Goal: Task Accomplishment & Management: Manage account settings

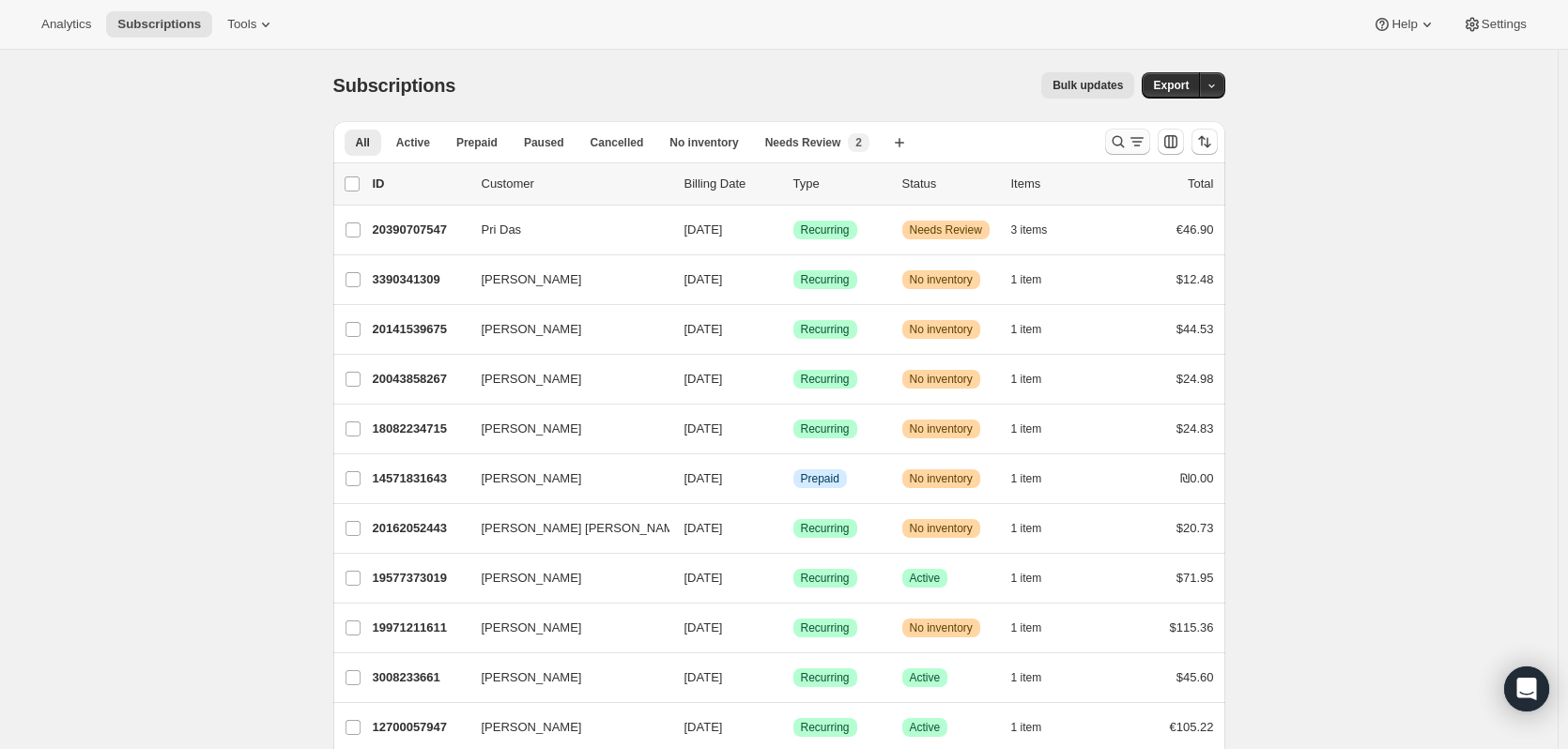
click at [1127, 137] on icon "Search and filter results" at bounding box center [1118, 142] width 19 height 19
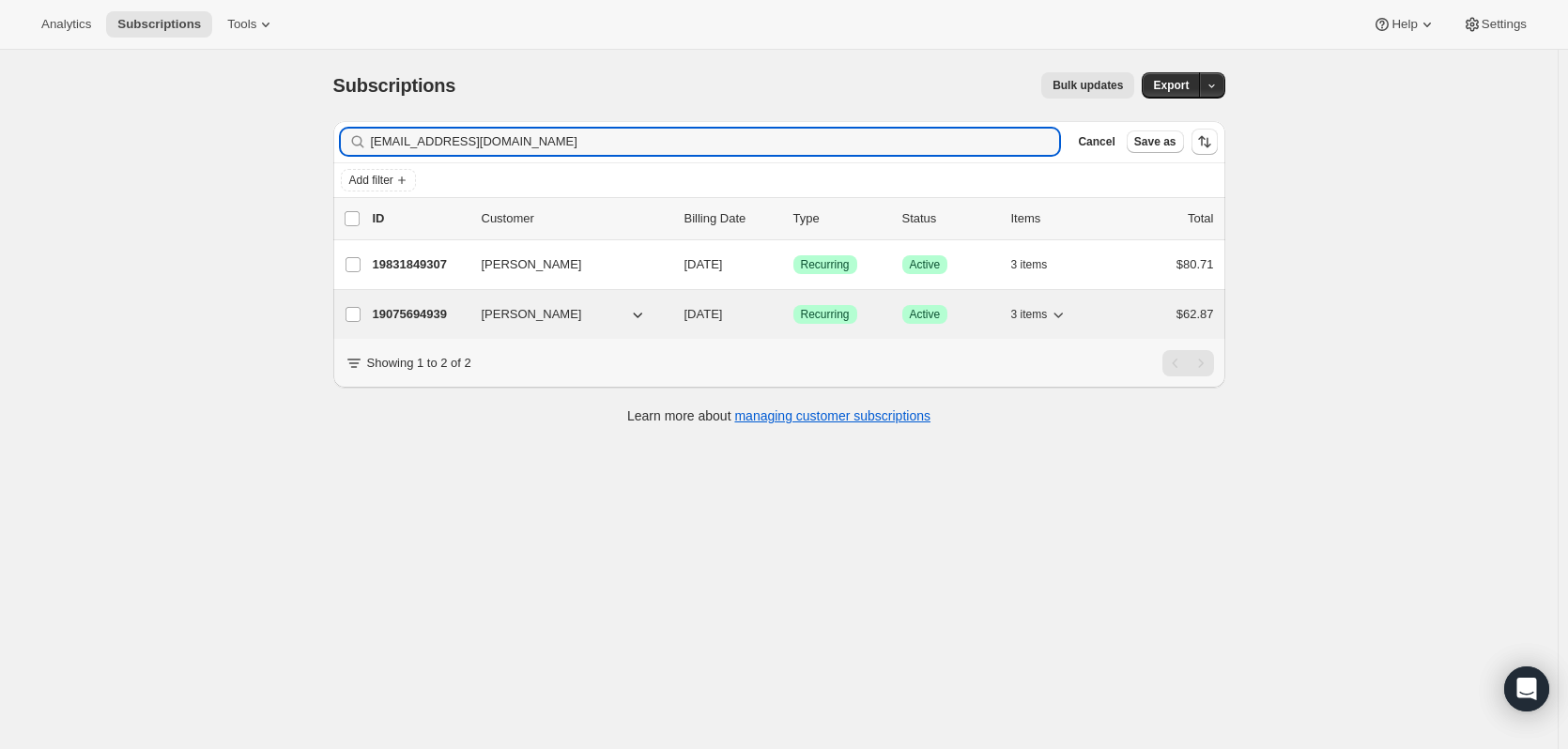
type input "[EMAIL_ADDRESS][DOMAIN_NAME]"
click at [723, 313] on span "[DATE]" at bounding box center [703, 313] width 38 height 14
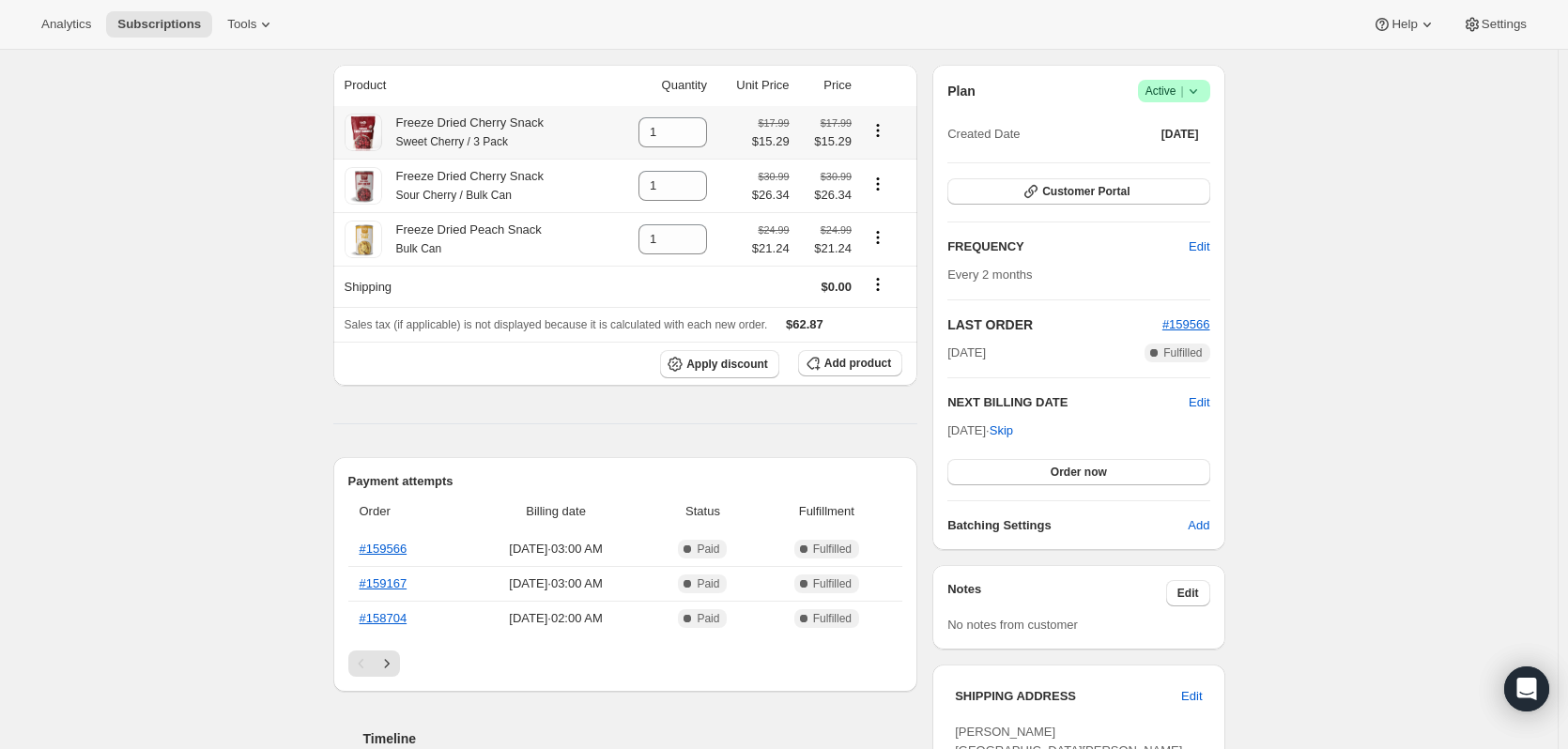
scroll to position [188, 0]
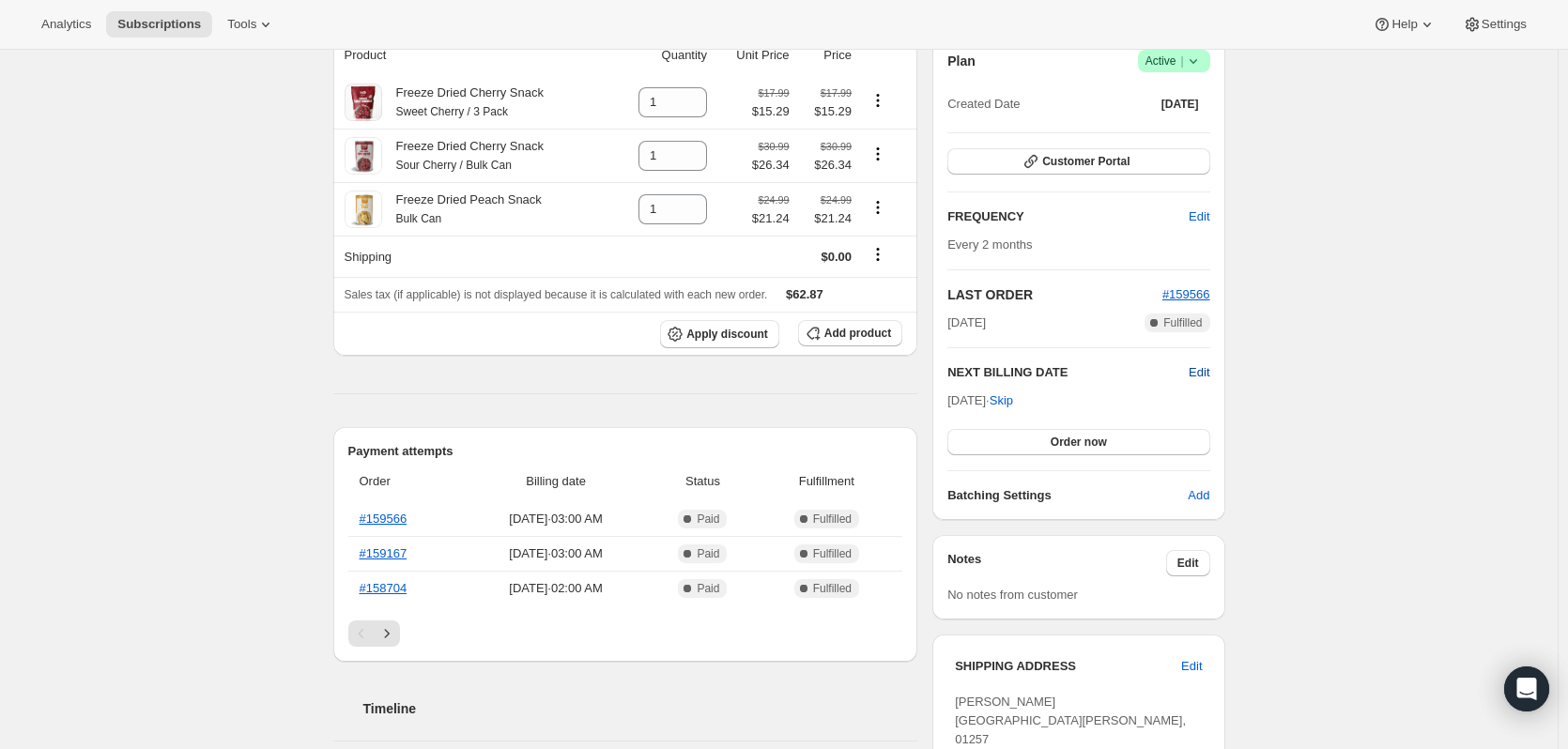
click at [1206, 370] on span "Edit" at bounding box center [1199, 373] width 21 height 19
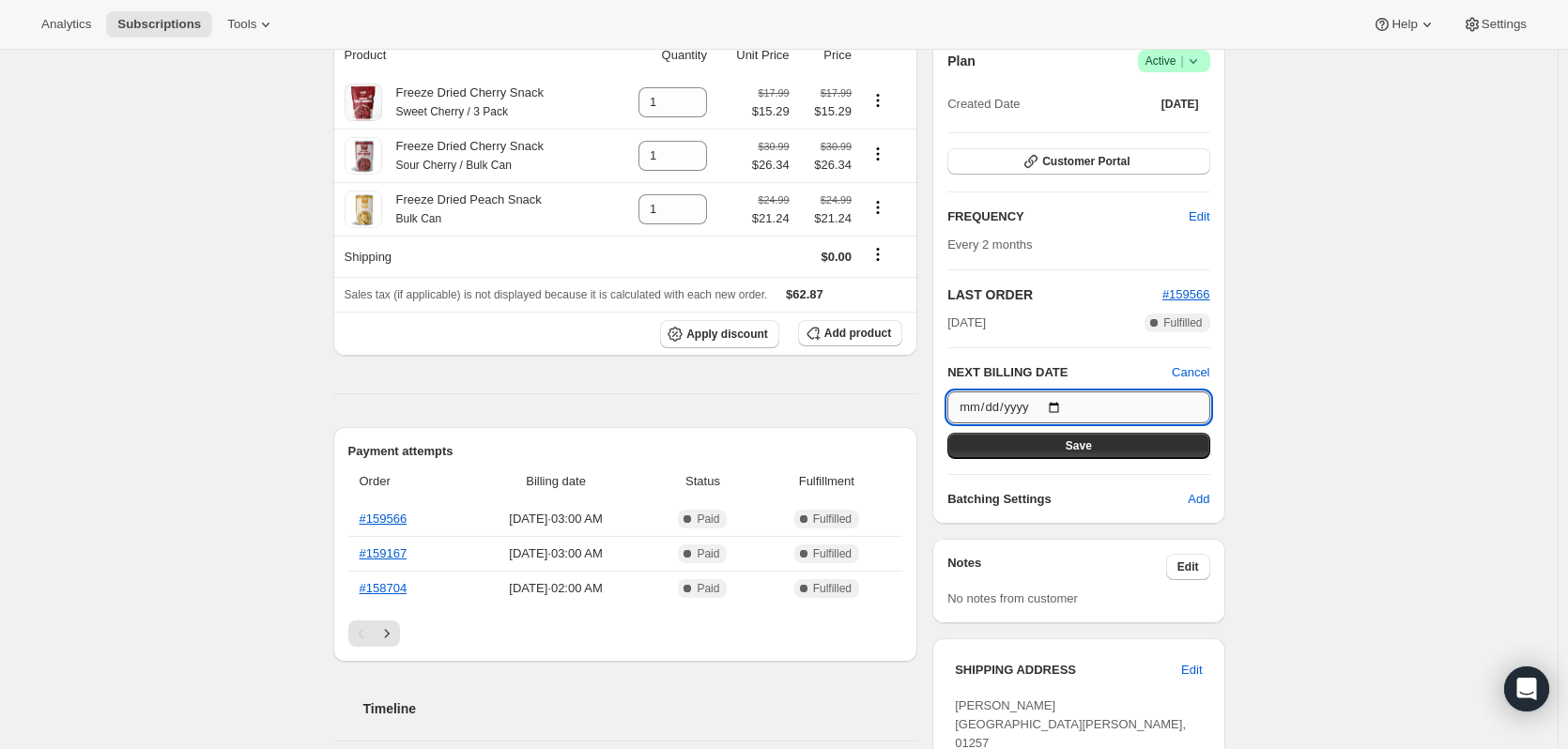
click at [1061, 405] on input "[DATE]" at bounding box center [1078, 407] width 262 height 32
type input "[DATE]"
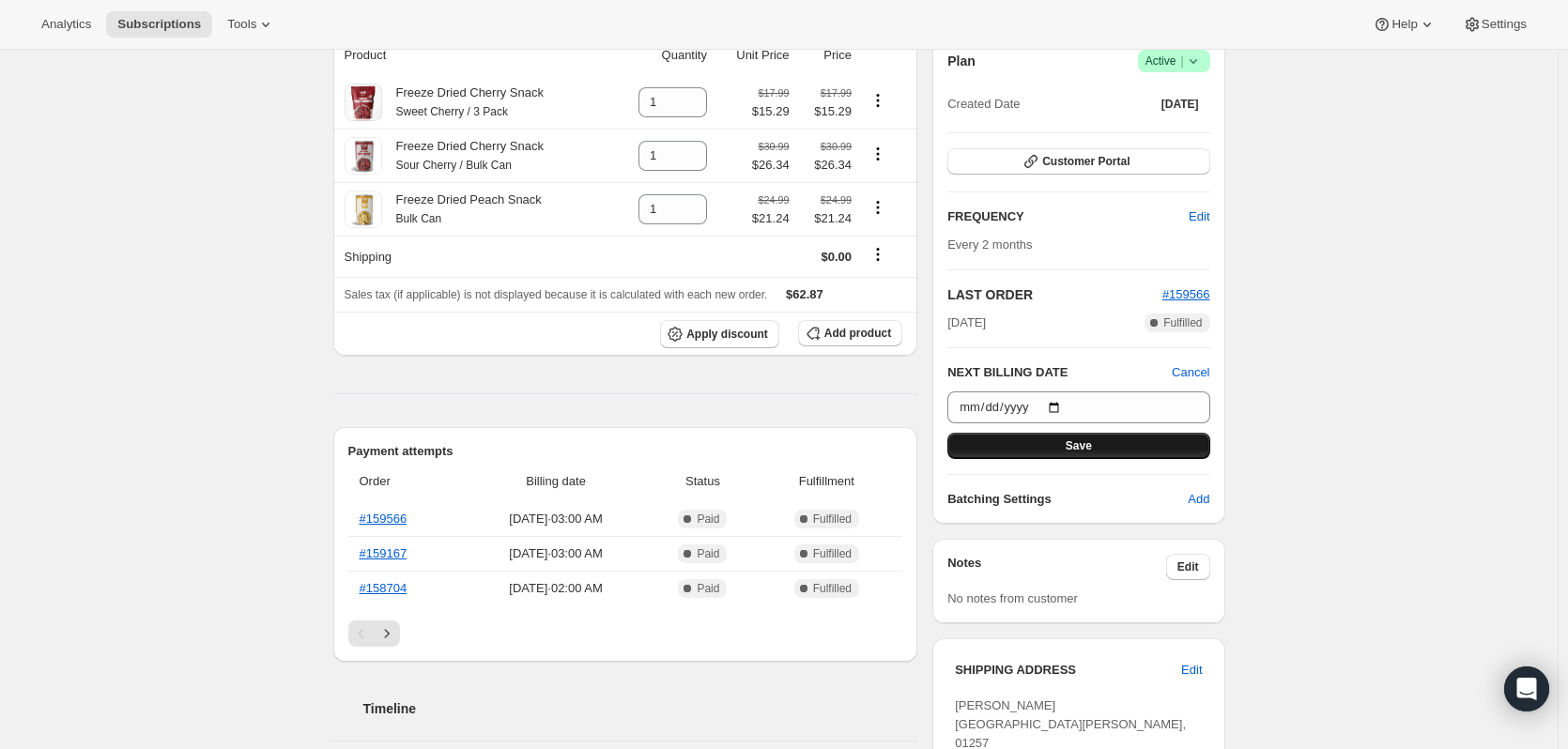
click at [1076, 442] on span "Save" at bounding box center [1079, 446] width 26 height 15
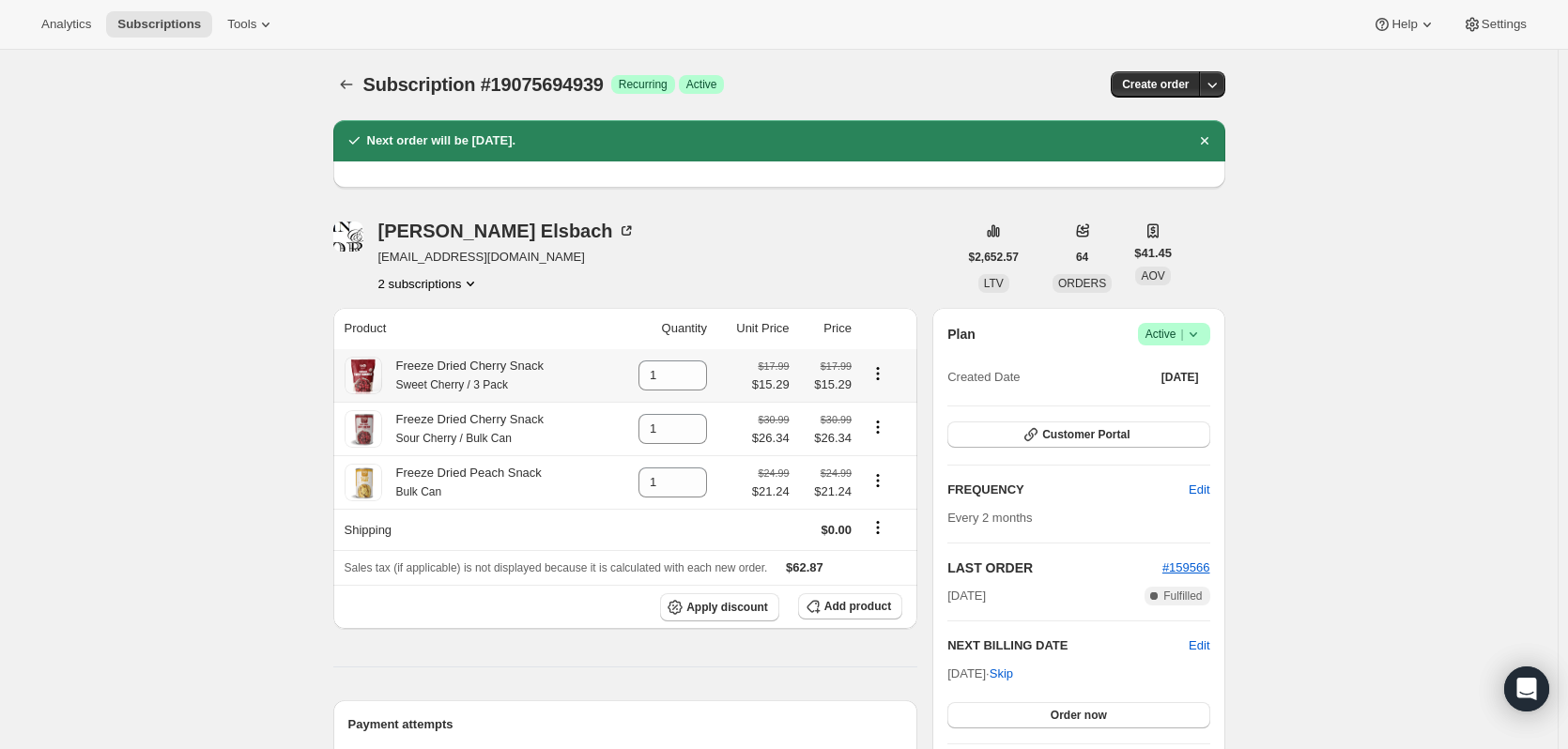
scroll to position [0, 0]
click at [346, 84] on icon "Subscriptions" at bounding box center [346, 85] width 12 height 9
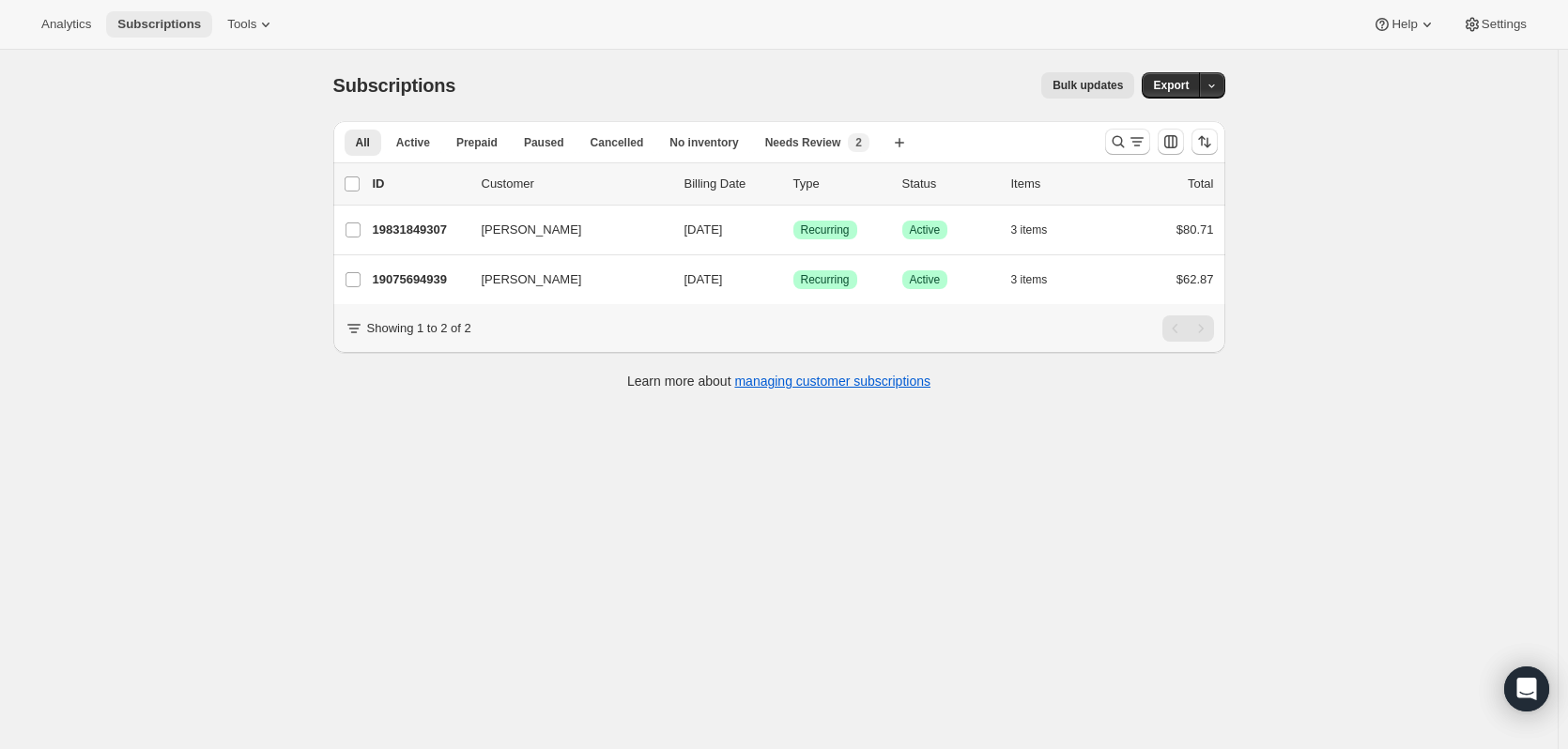
click at [163, 22] on span "Subscriptions" at bounding box center [159, 24] width 84 height 15
click at [414, 146] on span "Active" at bounding box center [413, 143] width 34 height 15
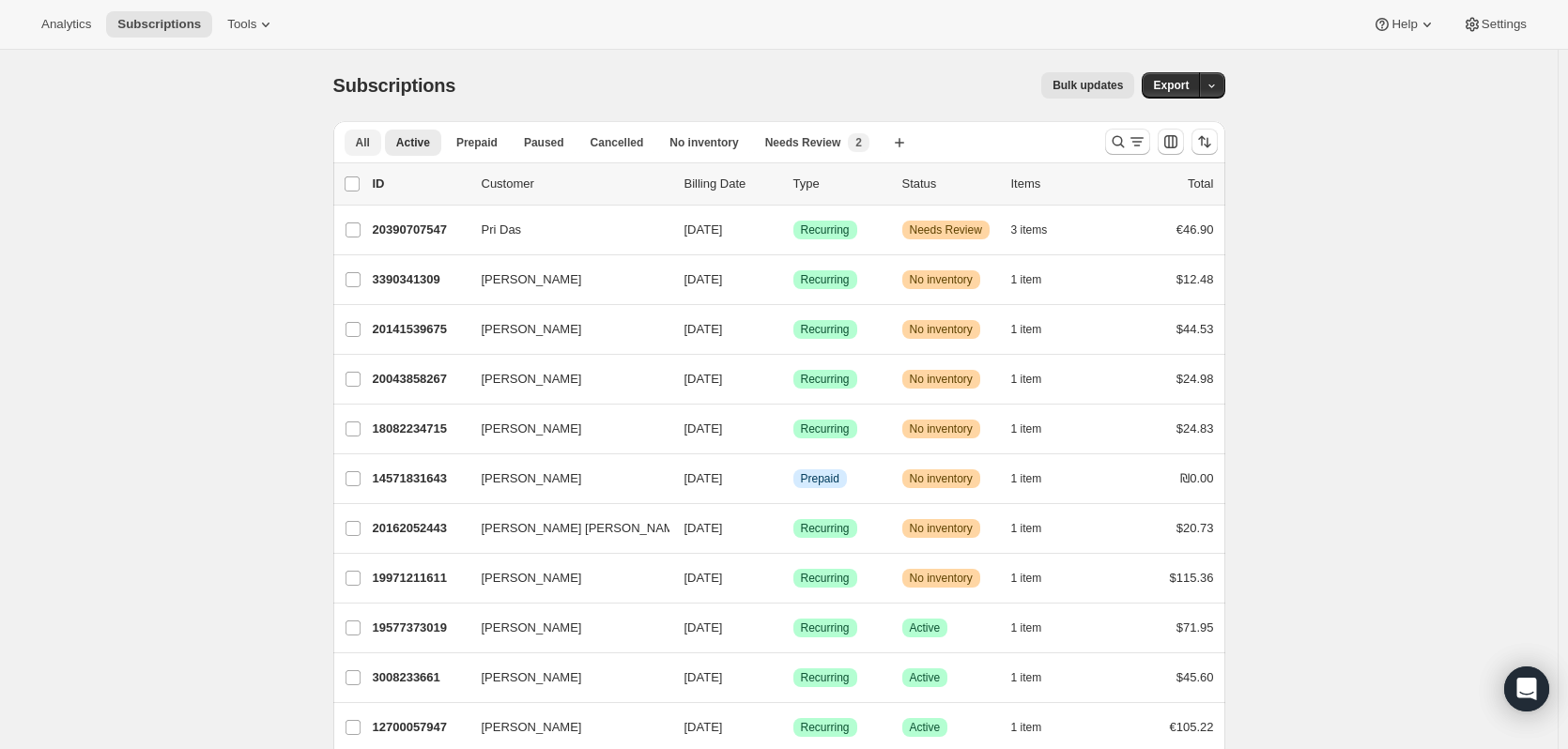
click at [369, 145] on span "All" at bounding box center [362, 143] width 14 height 15
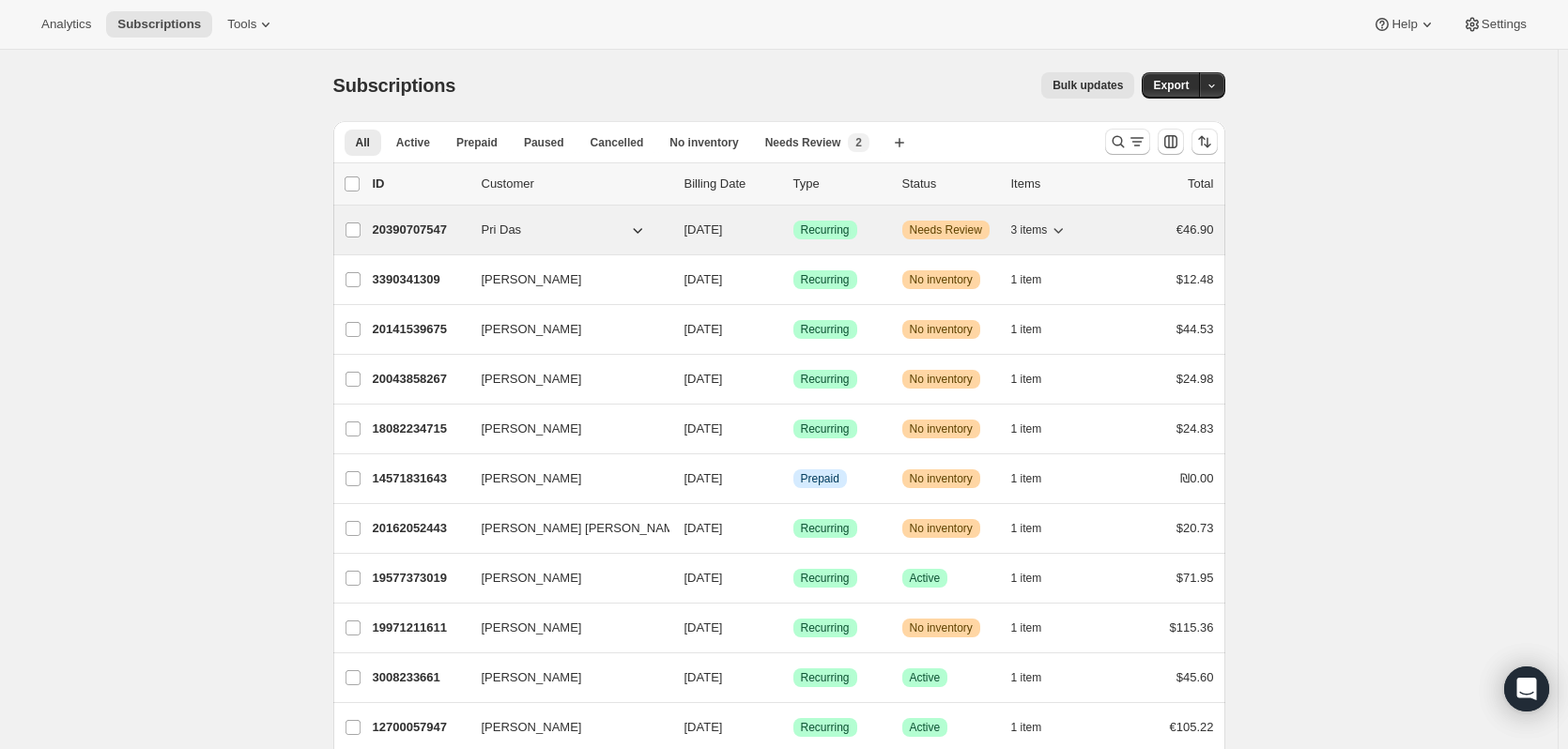
click at [419, 231] on p "20390707547" at bounding box center [420, 230] width 94 height 19
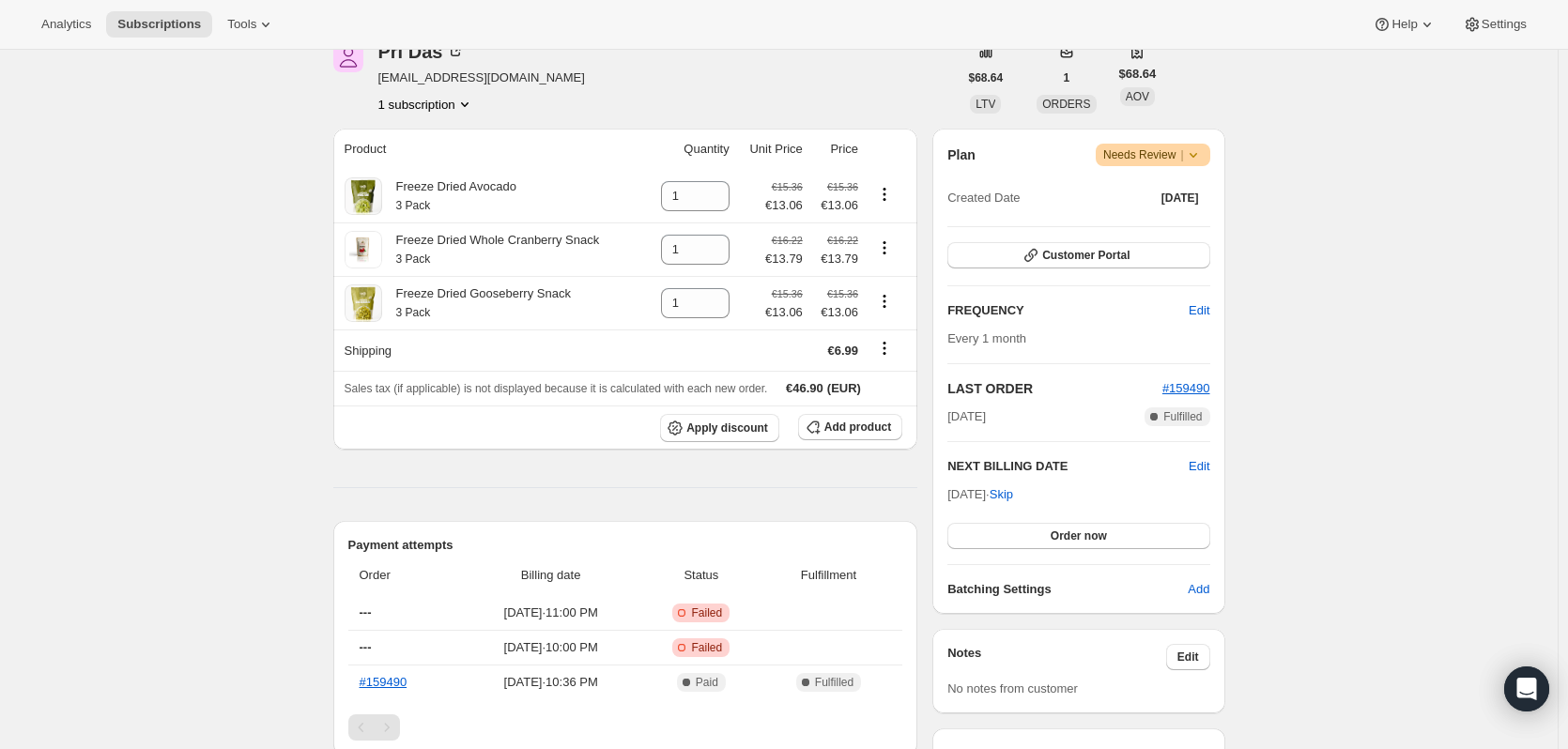
scroll to position [188, 0]
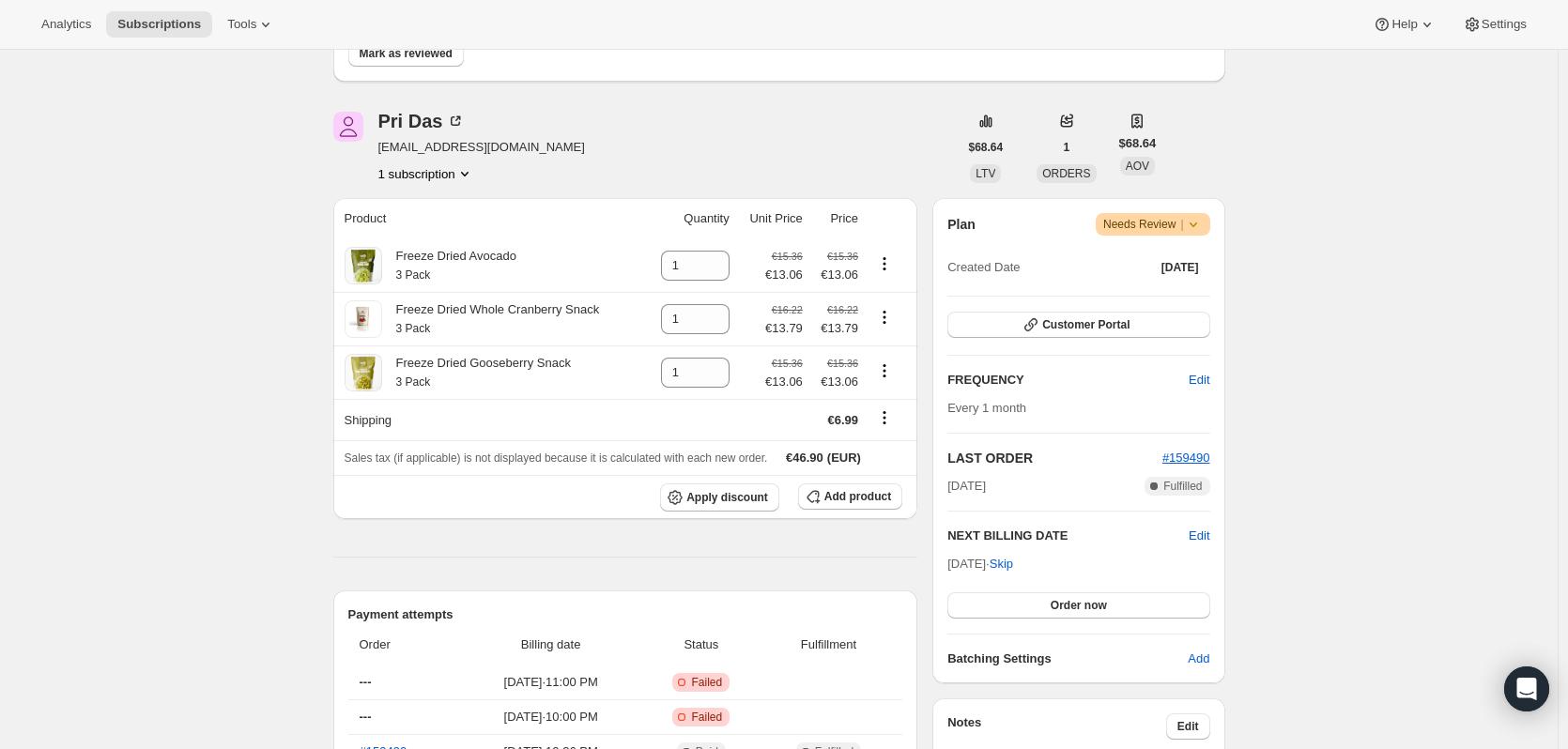
click at [1207, 222] on span "Warning Needs Review |" at bounding box center [1153, 224] width 115 height 23
click at [1314, 226] on div "Subscription #20390707547. This page is ready Subscription #20390707547 Success…" at bounding box center [778, 642] width 1558 height 1561
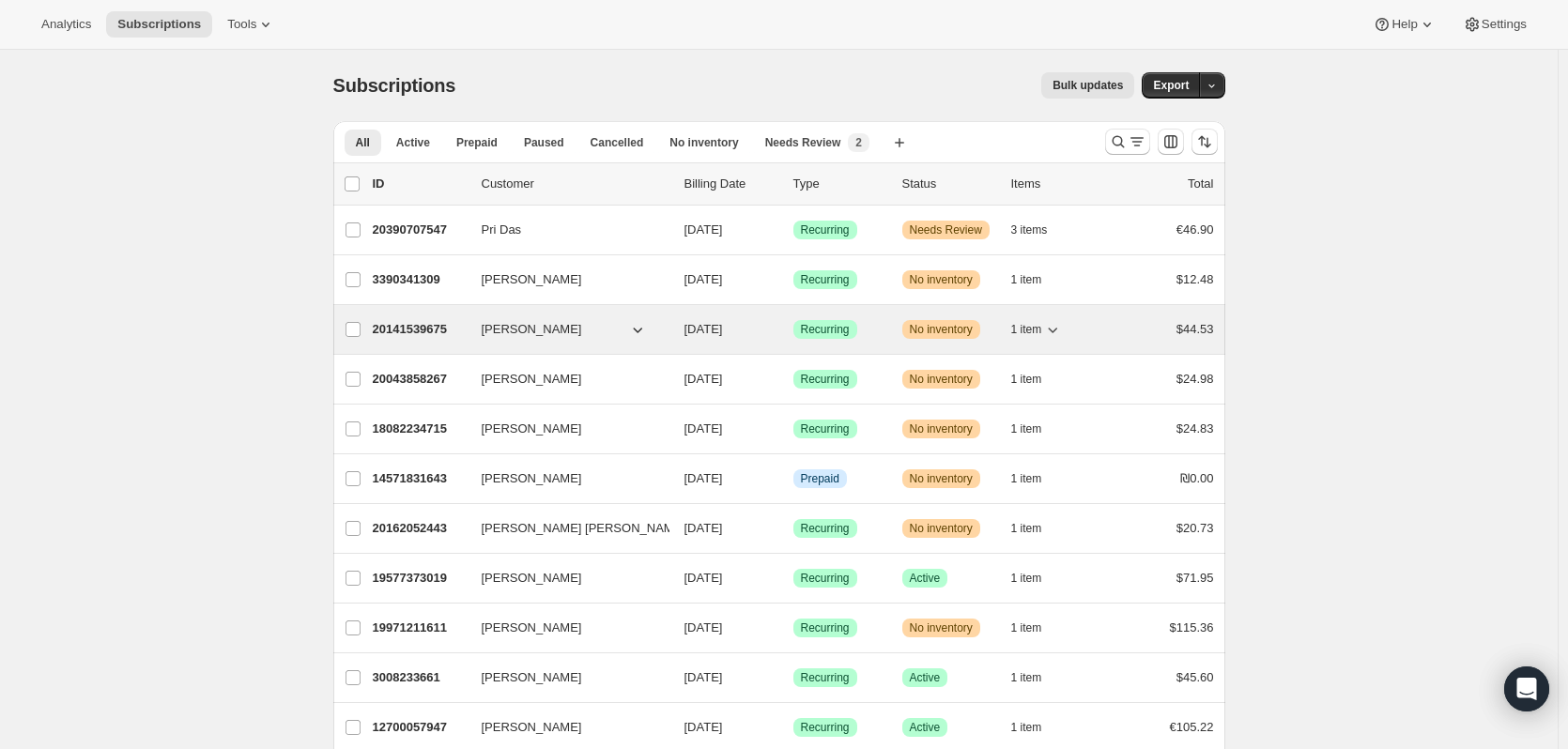
click at [419, 323] on p "20141539675" at bounding box center [420, 329] width 94 height 19
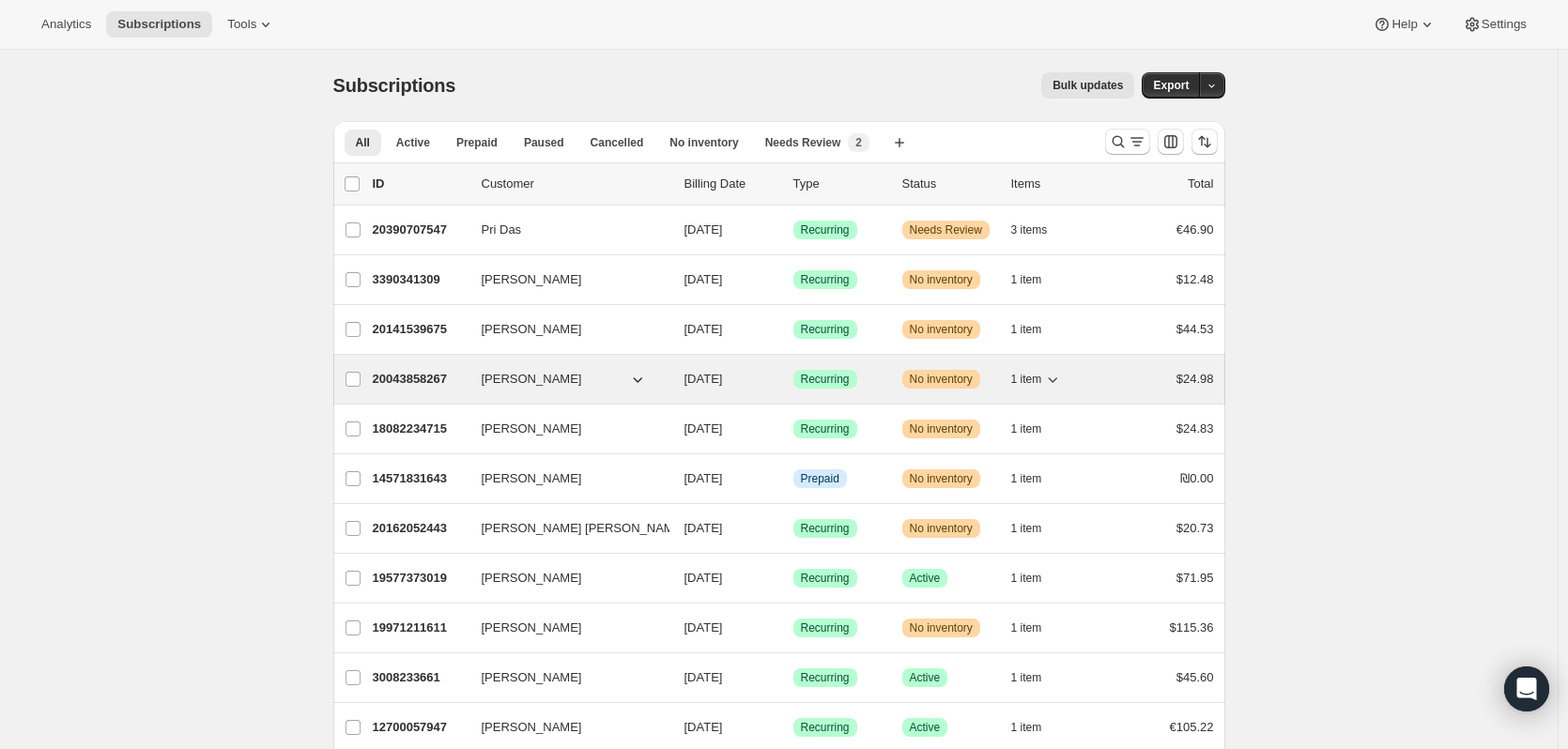
click at [397, 376] on p "20043858267" at bounding box center [420, 379] width 94 height 19
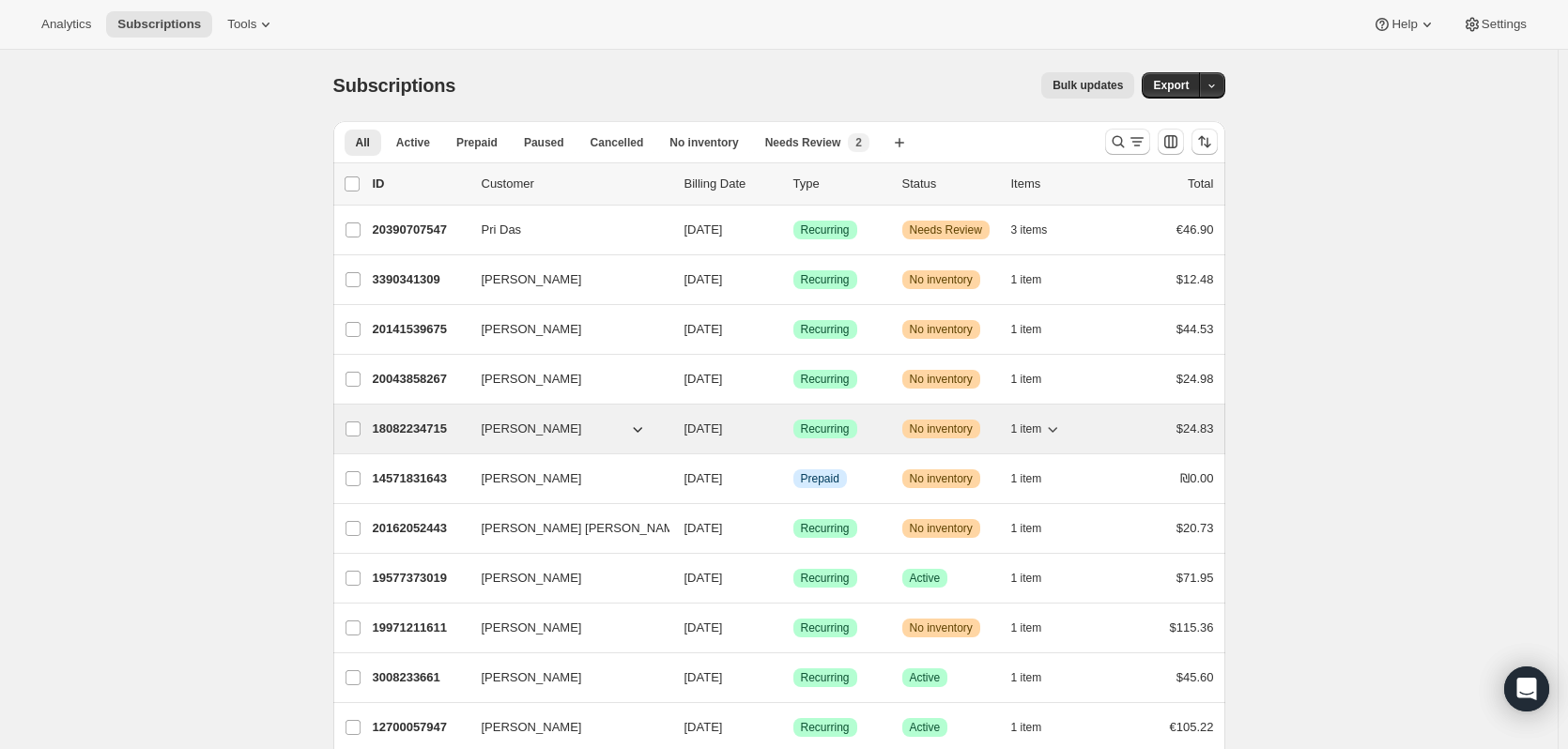
click at [518, 432] on span "[PERSON_NAME]" at bounding box center [531, 429] width 100 height 19
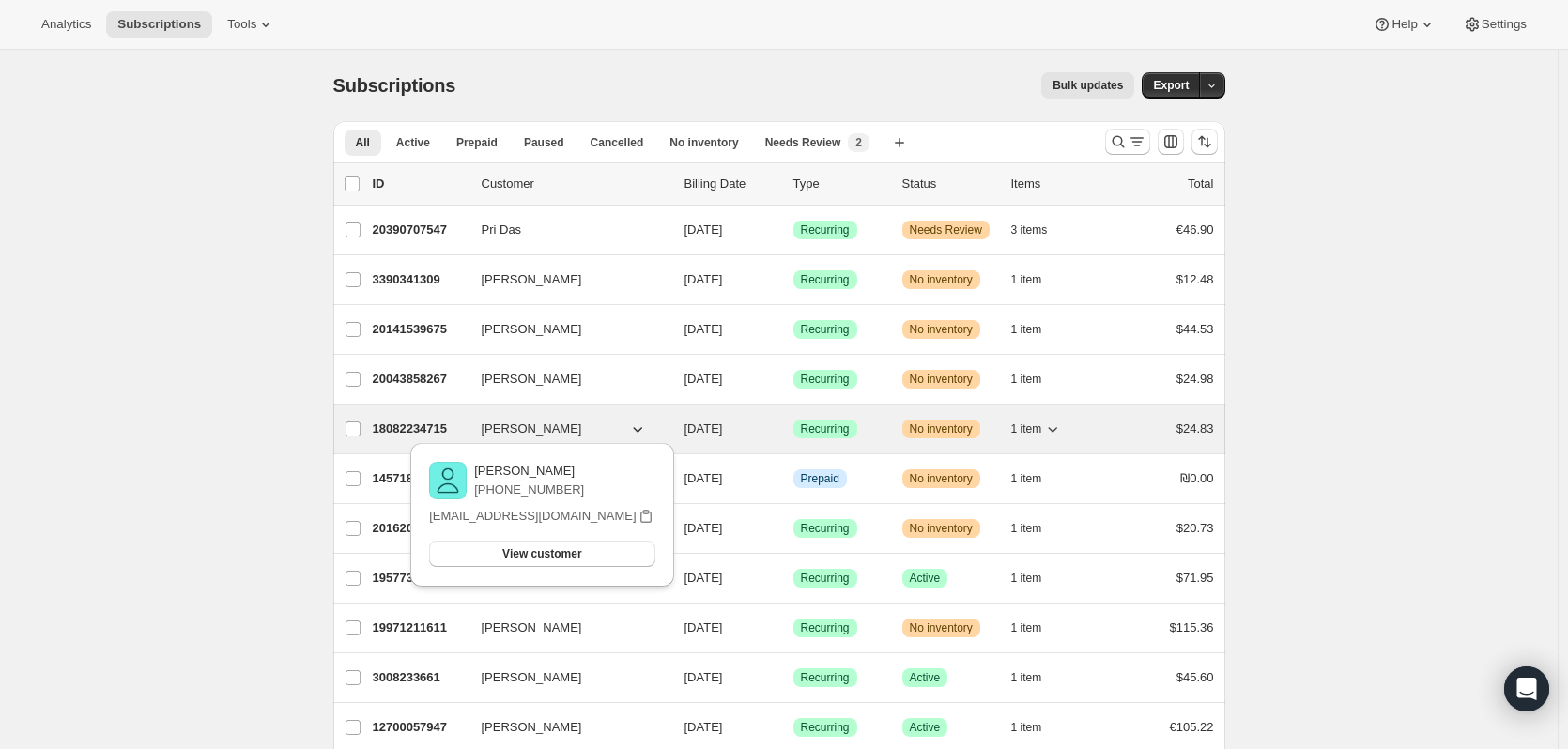
click at [423, 432] on p "18082234715" at bounding box center [420, 429] width 94 height 19
